Goal: Entertainment & Leisure: Consume media (video, audio)

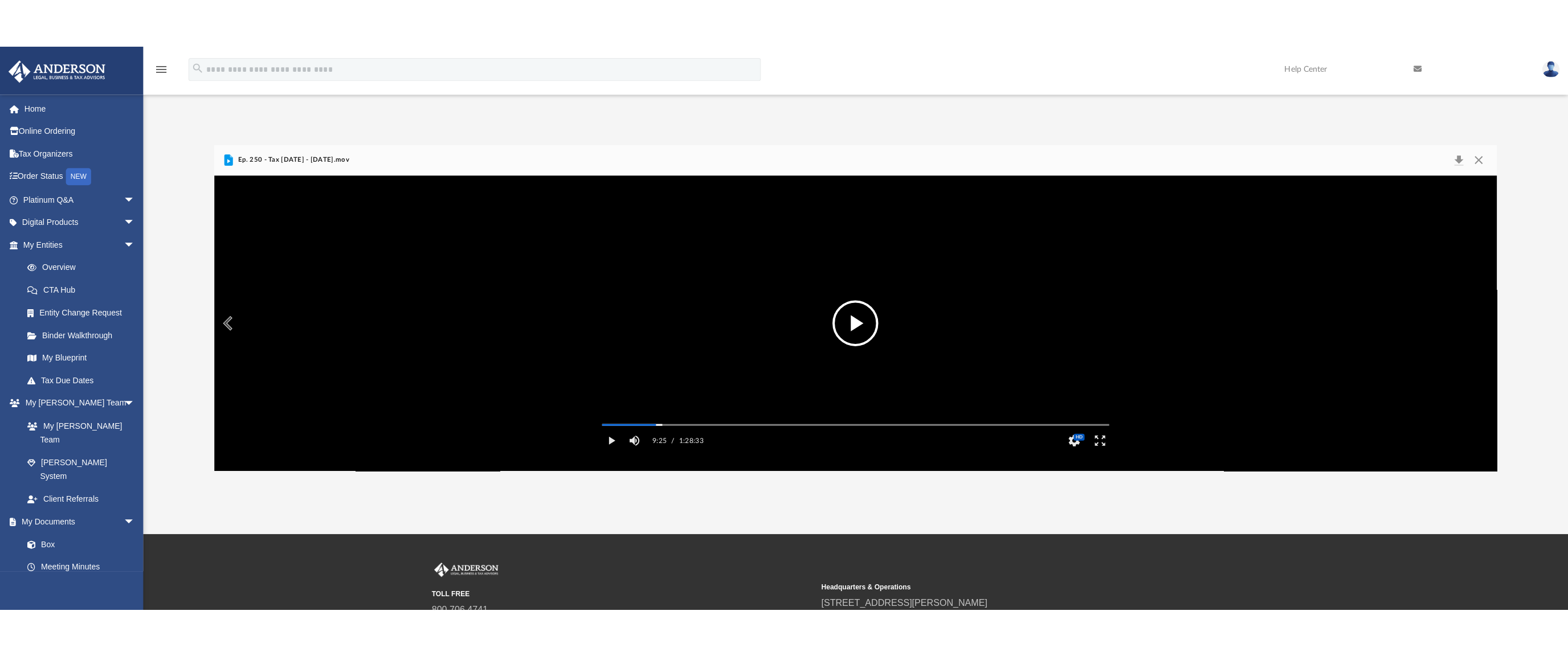
scroll to position [250, 1266]
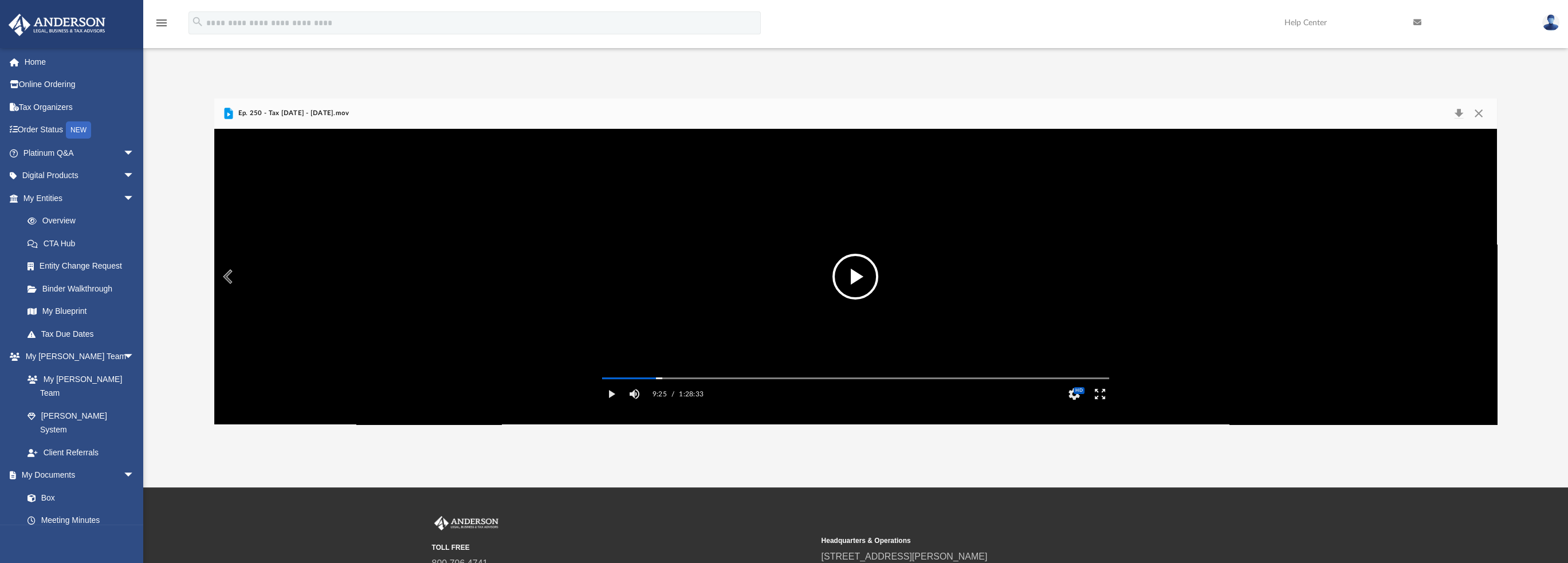
click at [850, 277] on button "File preview" at bounding box center [855, 276] width 46 height 46
click at [1102, 405] on button "Enter fullscreen" at bounding box center [1100, 393] width 26 height 23
click at [713, 281] on video "File preview" at bounding box center [855, 277] width 525 height 263
click at [857, 270] on button "File preview" at bounding box center [855, 276] width 46 height 46
click at [827, 274] on video "File preview" at bounding box center [855, 277] width 525 height 263
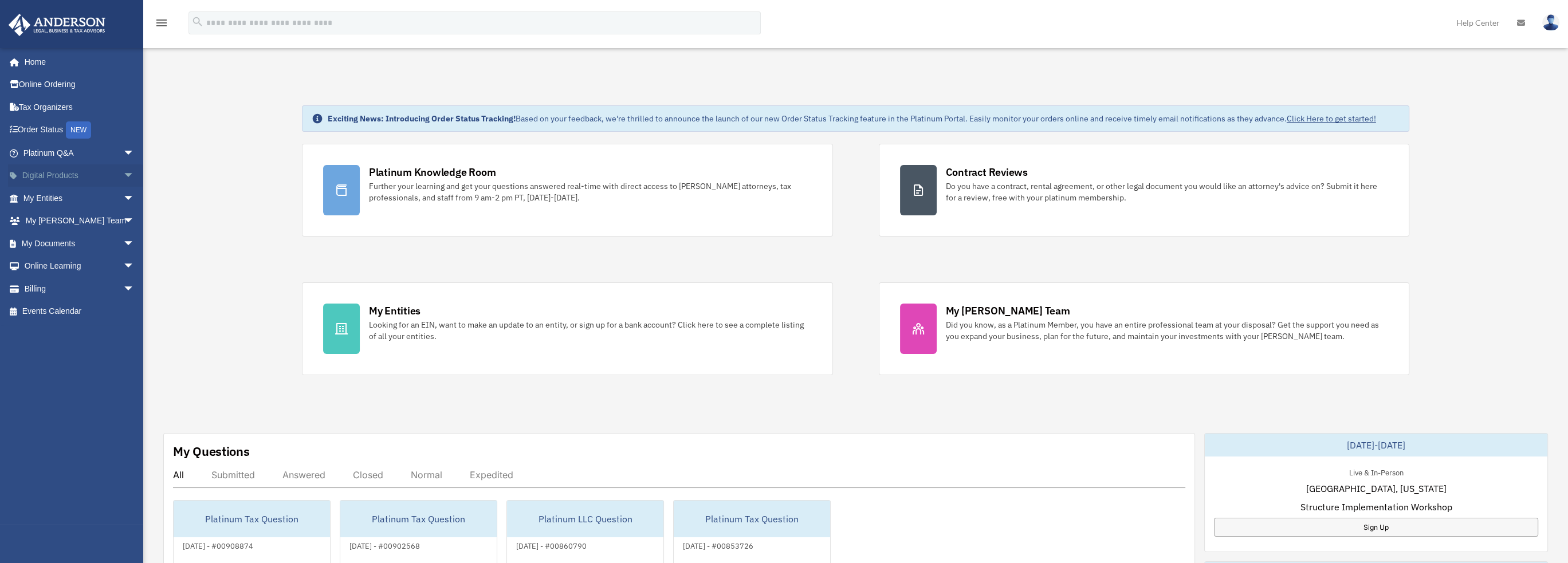
click at [55, 175] on link "Digital Products arrow_drop_down" at bounding box center [80, 175] width 144 height 23
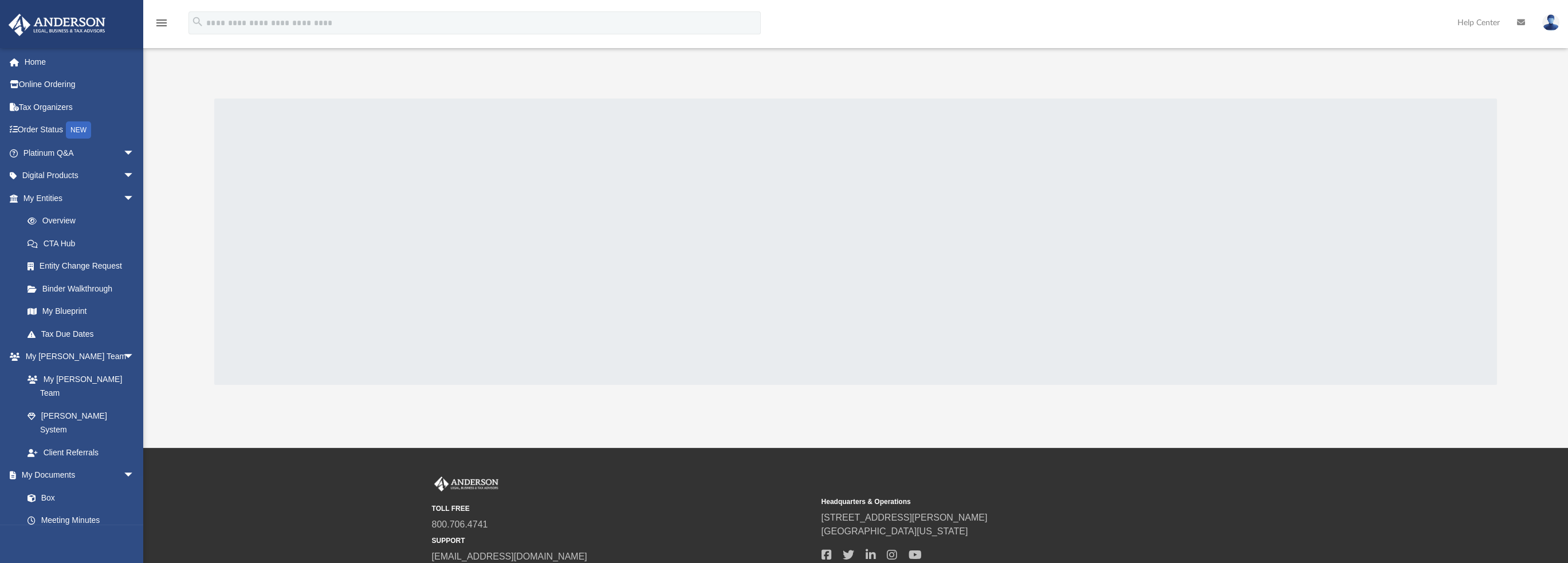
click at [662, 395] on div "menu search Site Menu add rent@470rent.com My Profile Reset Password Logout Hel…" at bounding box center [784, 326] width 1568 height 653
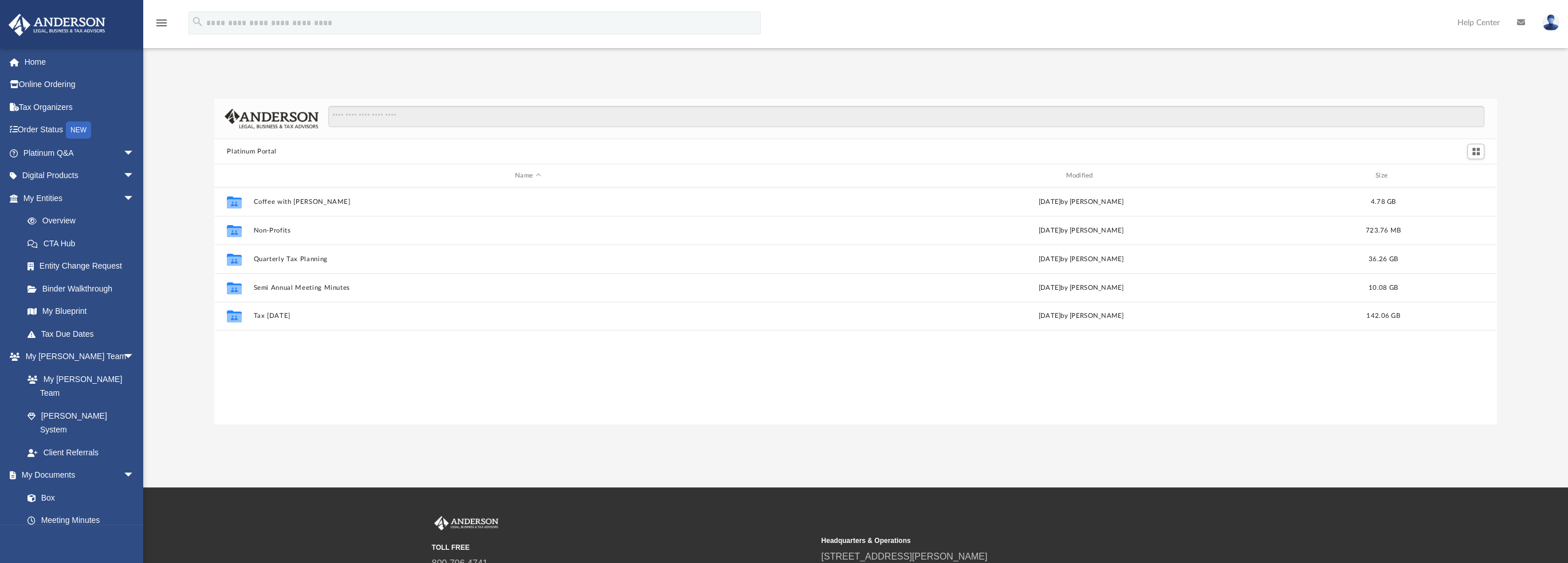
scroll to position [251, 1273]
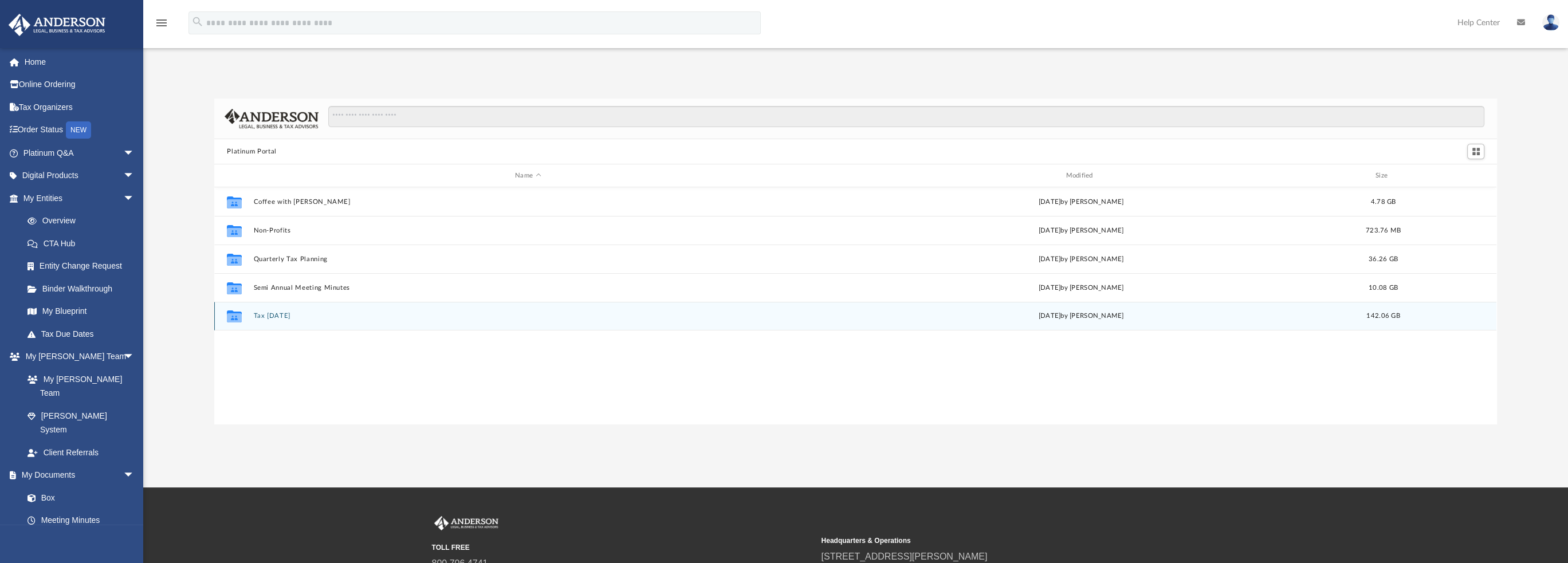
click at [281, 326] on div "Collaborated Folder Tax Tuesday yesterday by Zyan Treadwell 142.06 GB" at bounding box center [855, 316] width 1282 height 28
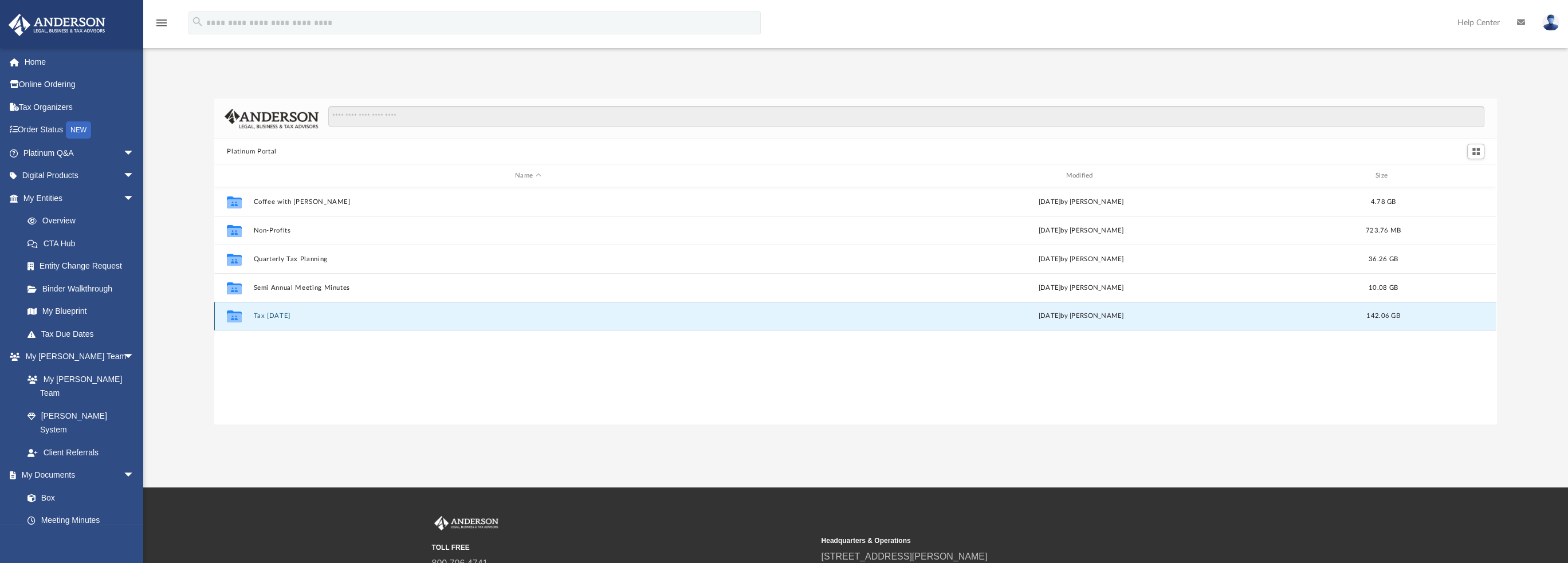
click at [276, 317] on button "Tax Tuesday" at bounding box center [528, 316] width 548 height 8
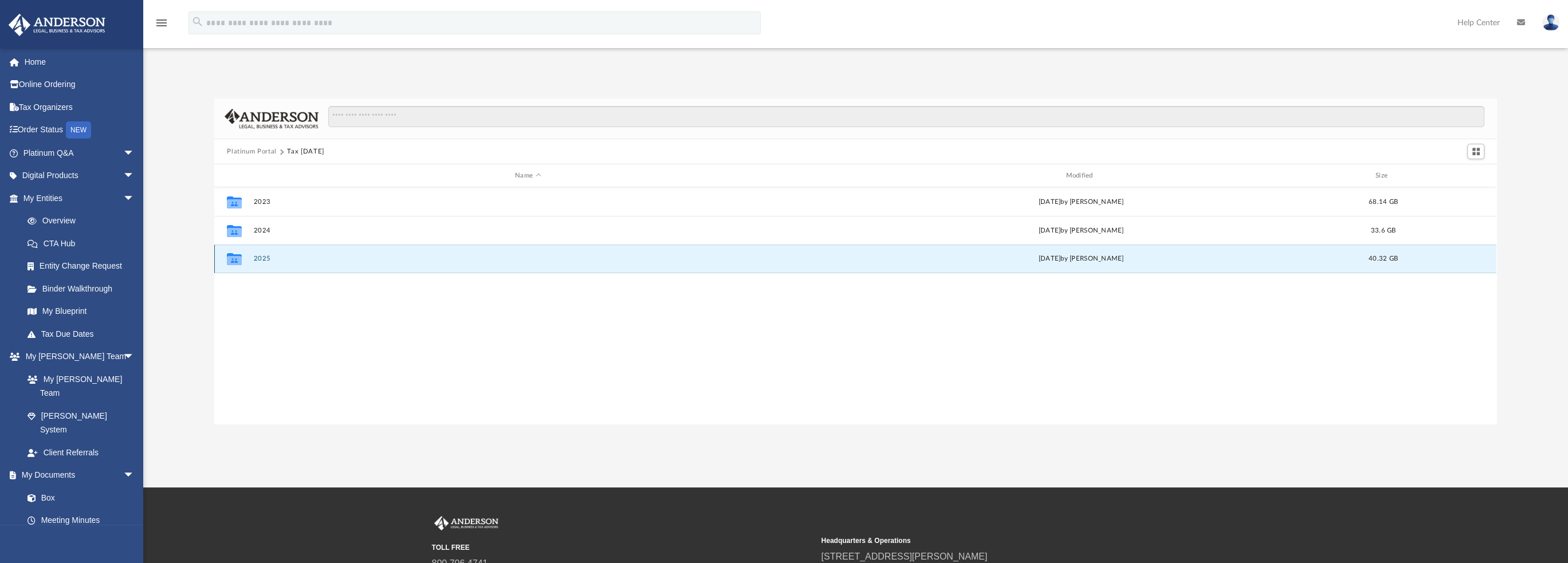
click at [273, 256] on button "2025" at bounding box center [528, 259] width 548 height 8
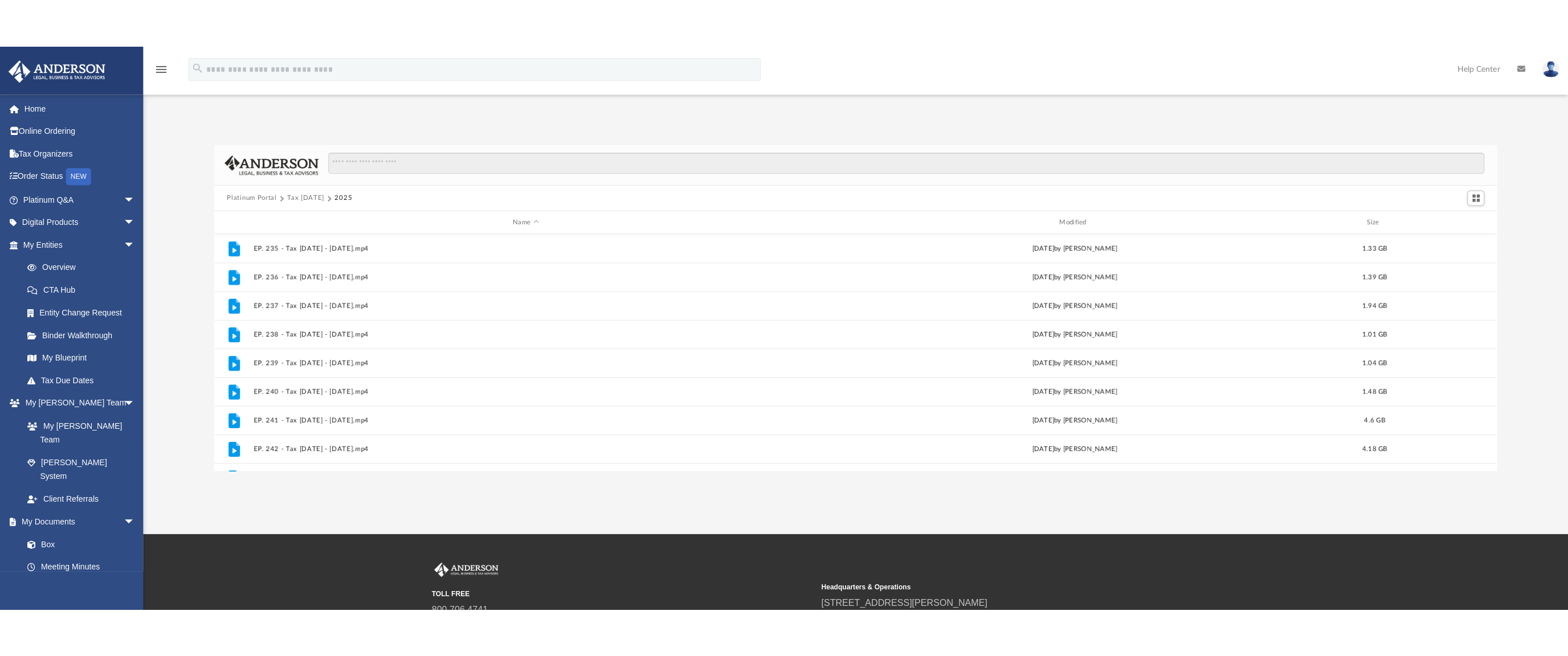
scroll to position [220, 0]
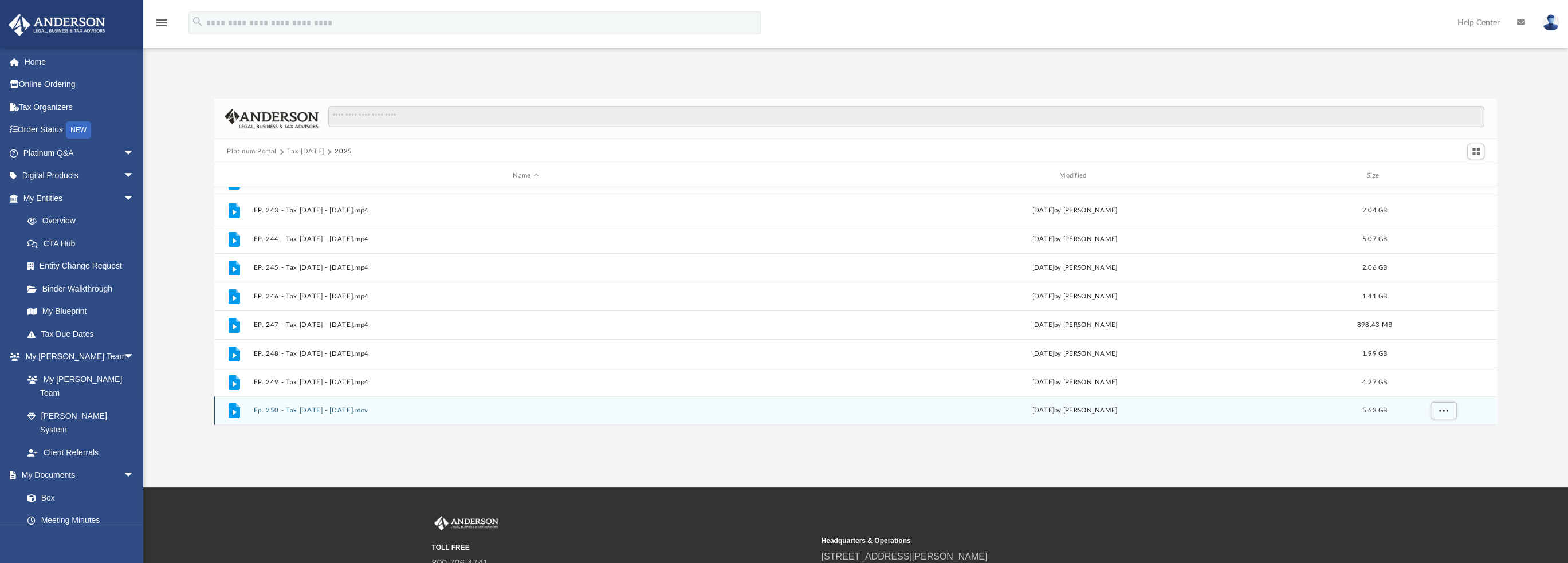
click at [306, 406] on button "Ep. 250 - Tax Tuesday - August 12th, 2025.mov" at bounding box center [526, 410] width 544 height 8
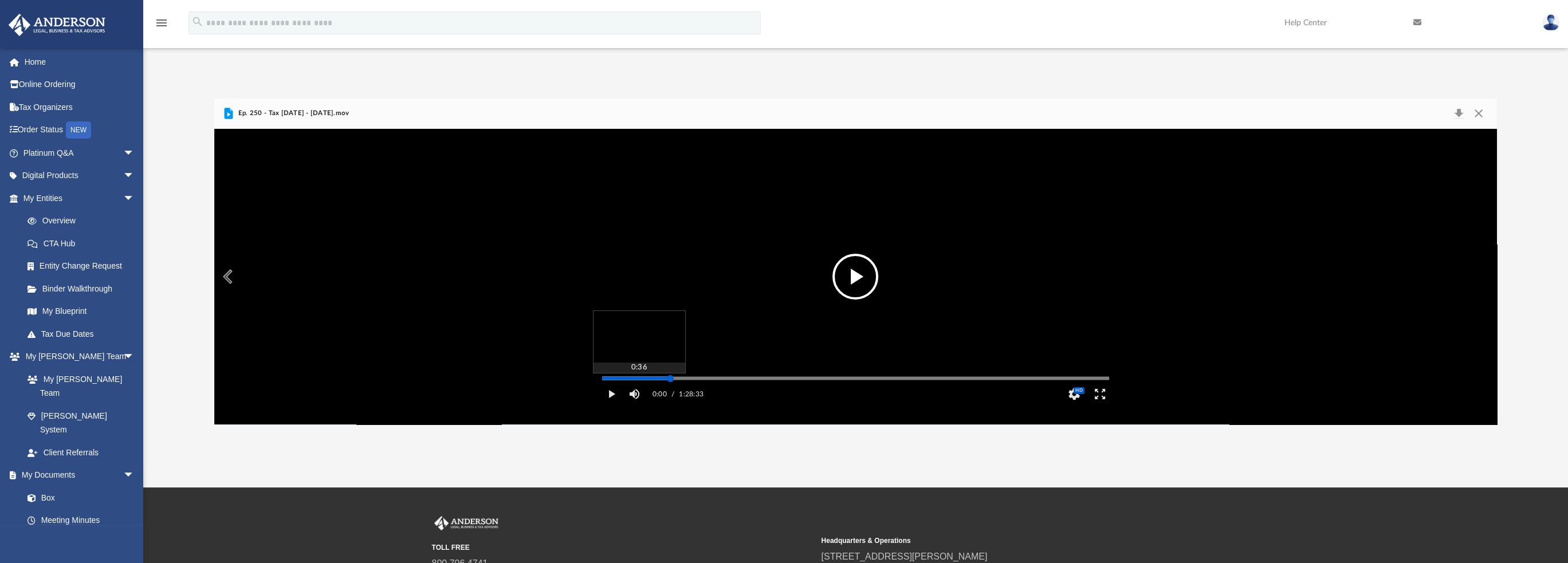
drag, startPoint x: 604, startPoint y: 393, endPoint x: 670, endPoint y: 395, distance: 66.0
click at [670, 382] on div "Media Slider" at bounding box center [670, 379] width 7 height 7
drag, startPoint x: 671, startPoint y: 396, endPoint x: 662, endPoint y: 395, distance: 9.1
click at [662, 382] on div "Media Slider" at bounding box center [662, 379] width 7 height 7
click at [748, 311] on video "File preview" at bounding box center [855, 277] width 525 height 263
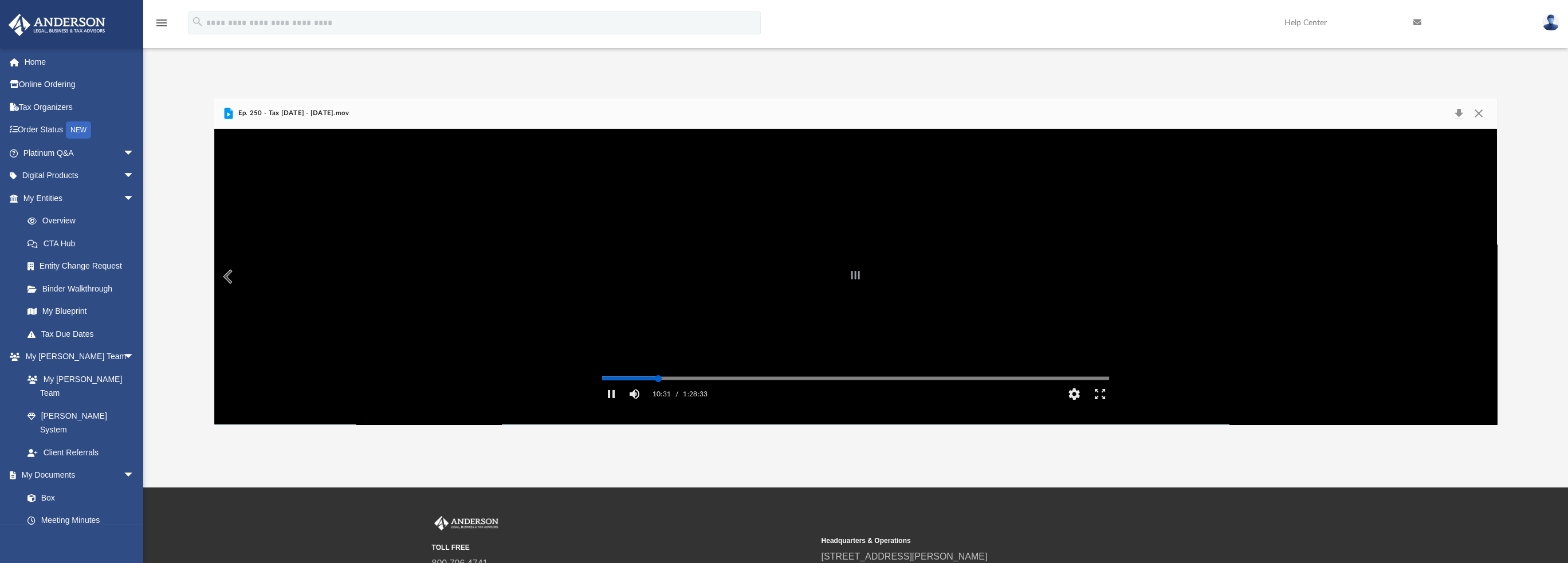
click at [658, 393] on div "Autoplay Disabled Speed 1.25 Quality Auto Subtitles/CC Off Audio Autoplay Disab…" at bounding box center [855, 276] width 1282 height 296
click at [1102, 405] on button "Enter fullscreen" at bounding box center [1100, 393] width 26 height 23
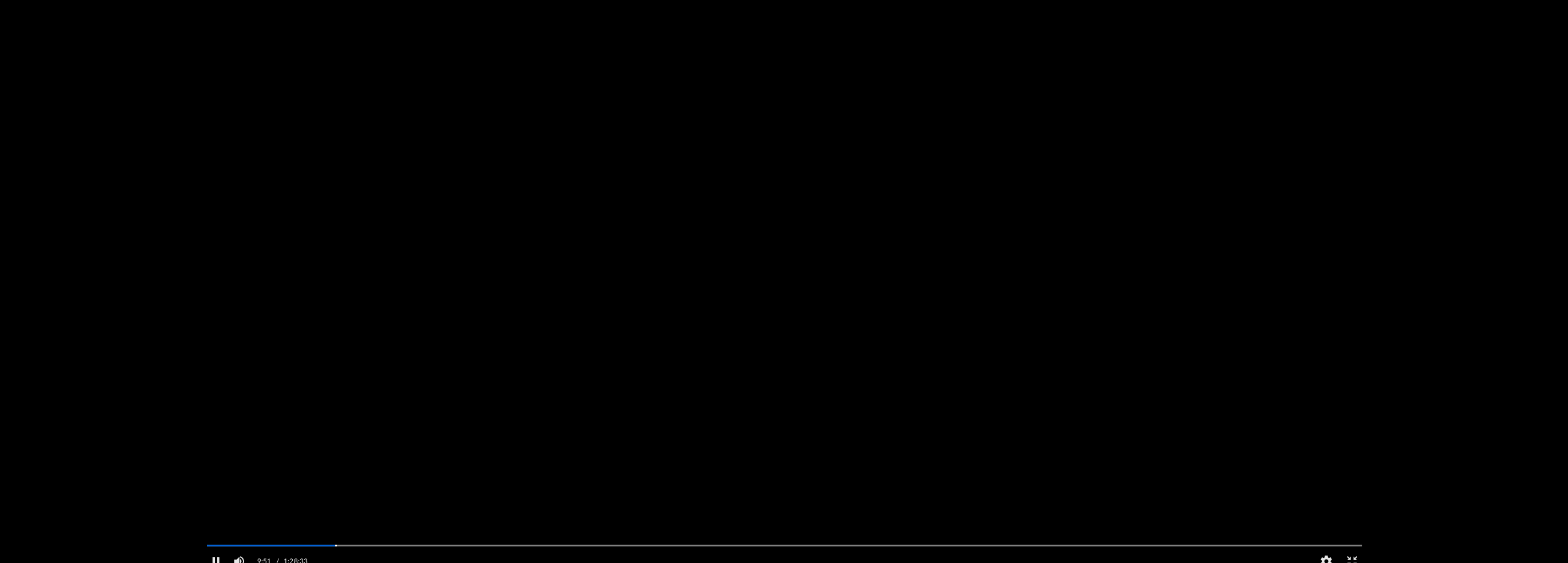
scroll to position [251, 1281]
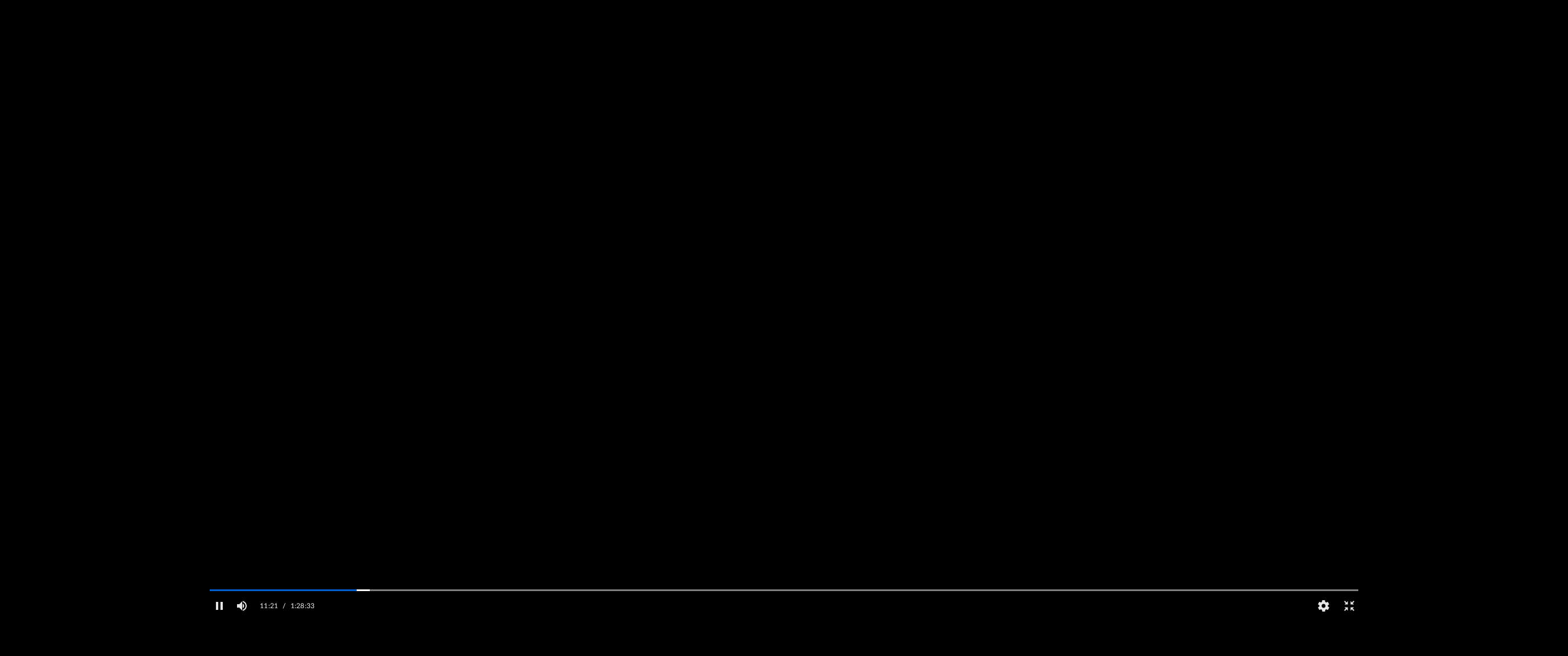
click at [879, 319] on video "File preview" at bounding box center [784, 328] width 1167 height 583
click at [795, 431] on video "File preview" at bounding box center [784, 328] width 1167 height 583
click at [661, 474] on video "File preview" at bounding box center [784, 328] width 1167 height 583
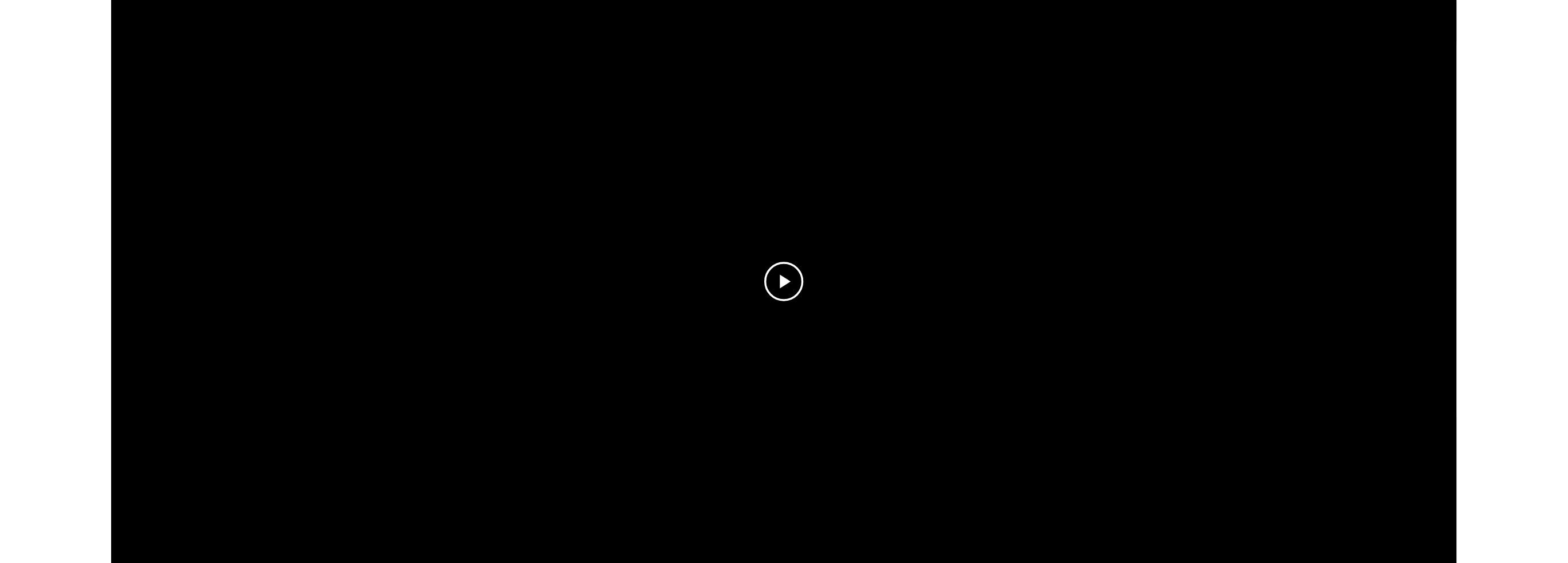
scroll to position [251, 1273]
